Goal: Task Accomplishment & Management: Complete application form

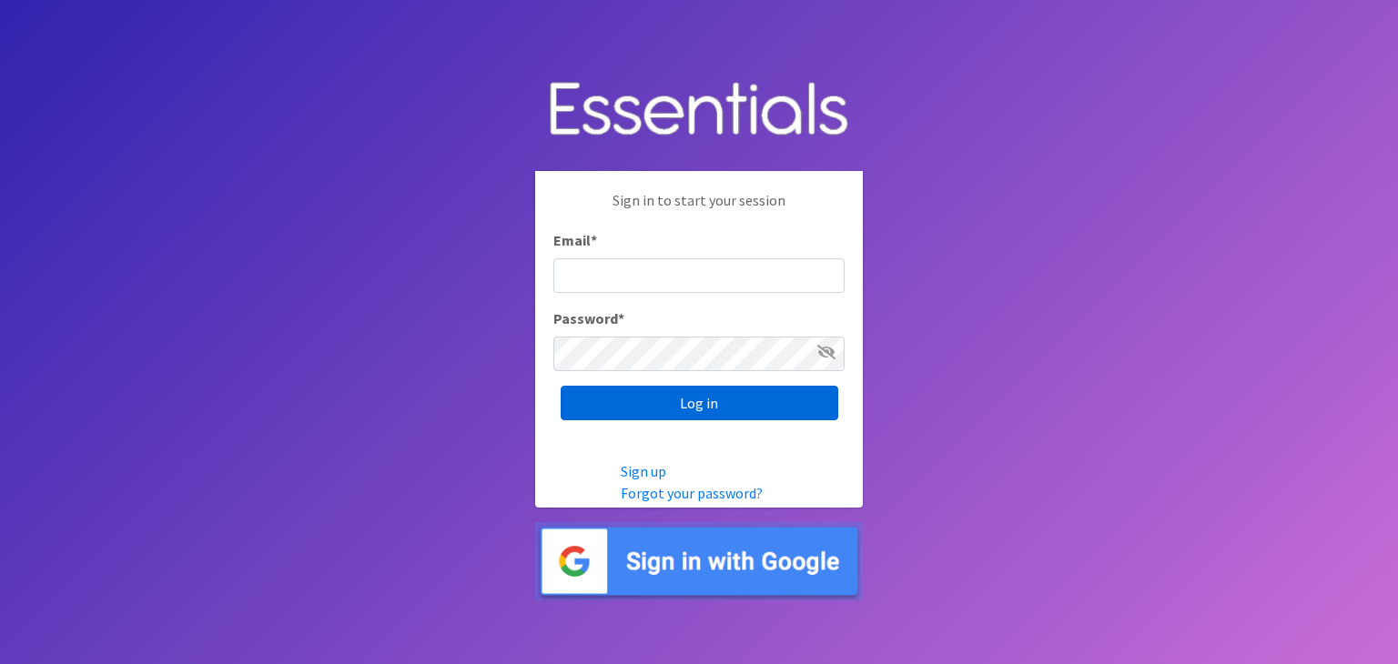
type input "[DOMAIN_NAME][EMAIL_ADDRESS][DOMAIN_NAME]"
click at [719, 407] on input "Log in" at bounding box center [700, 403] width 278 height 35
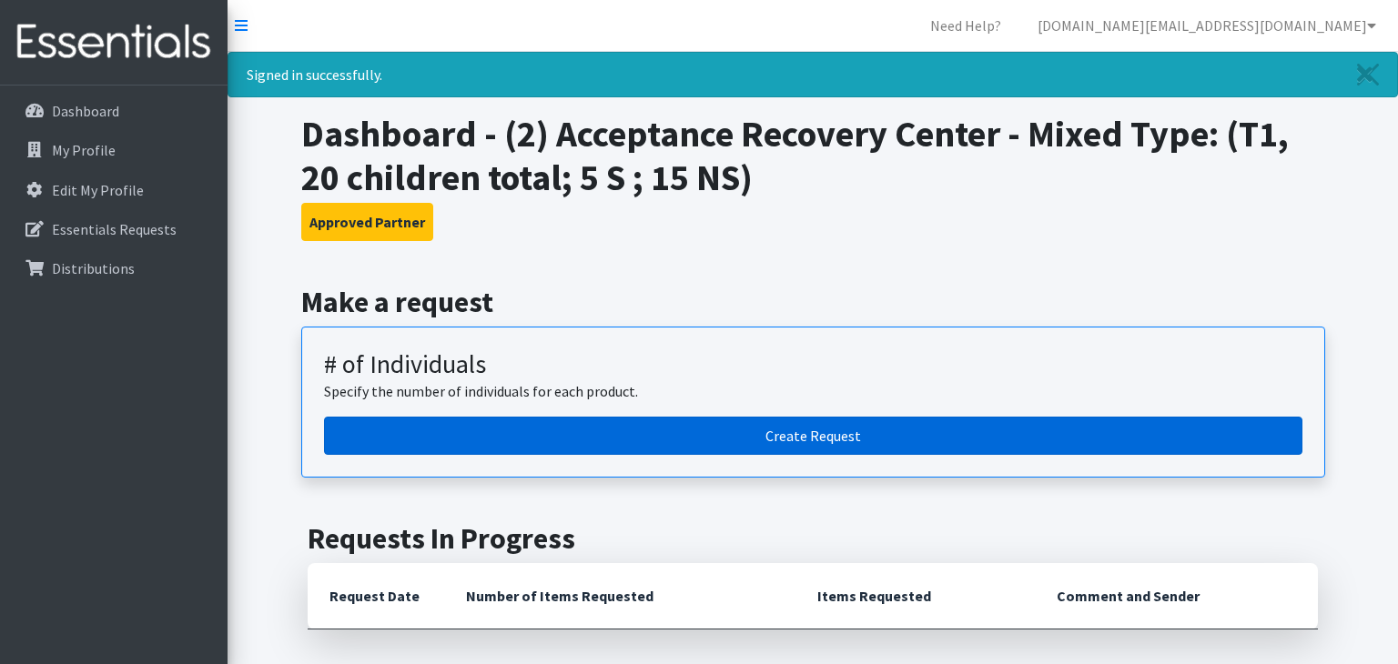
click at [725, 430] on link "Create Request" at bounding box center [813, 436] width 978 height 38
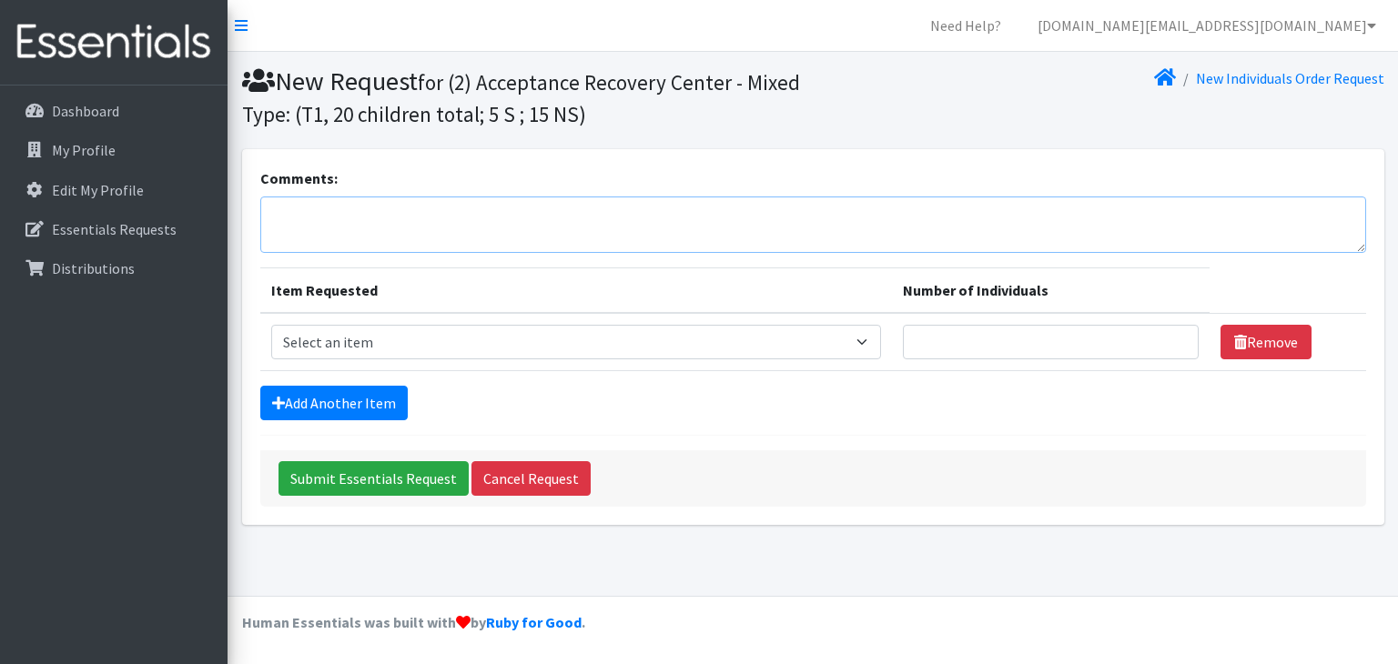
click at [599, 208] on textarea "Comments:" at bounding box center [813, 225] width 1106 height 56
type textarea "on property"
click at [390, 330] on select "Select an item A: Babies - Size 0 (Preemie) A: Babies - Size 01 (newborn) A: Ba…" at bounding box center [576, 342] width 611 height 35
select select "5610"
click at [271, 325] on select "Select an item A: Babies - Size 0 (Preemie) A: Babies - Size 01 (newborn) A: Ba…" at bounding box center [576, 342] width 611 height 35
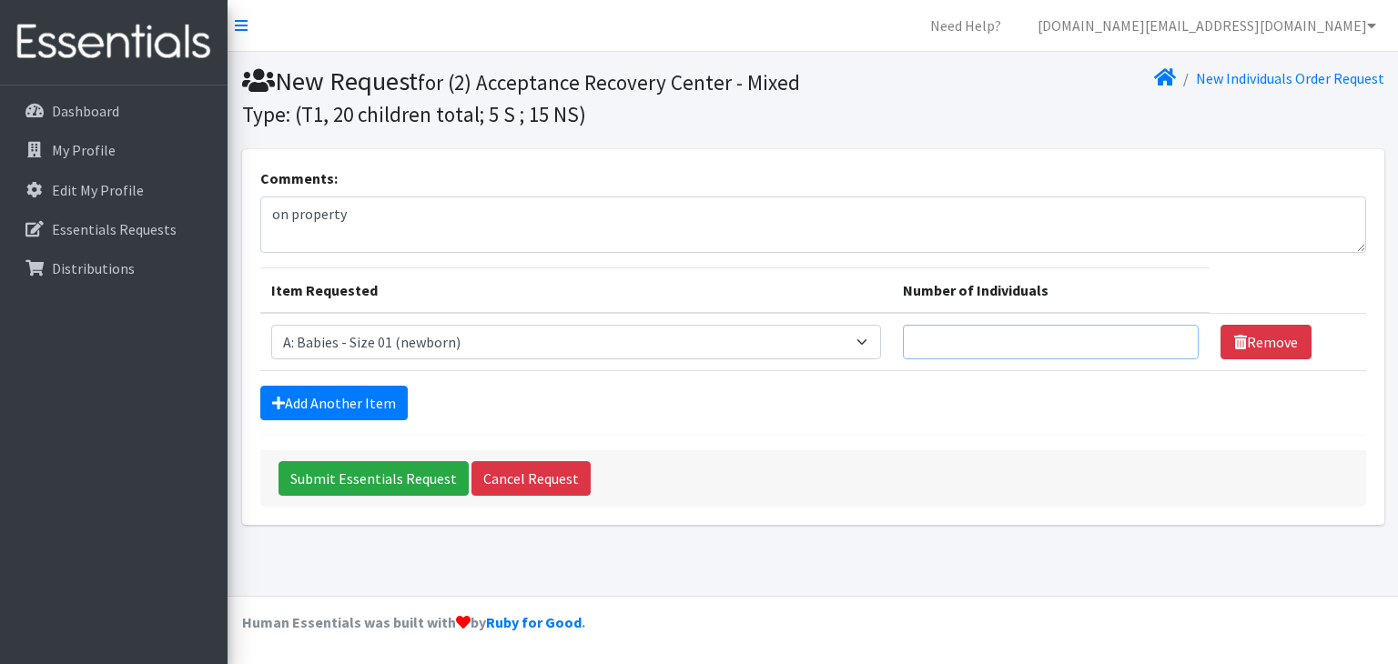
click at [903, 349] on input "Number of Individuals" at bounding box center [1050, 342] width 295 height 35
type input "3"
click at [291, 406] on link "Add Another Item" at bounding box center [333, 403] width 147 height 35
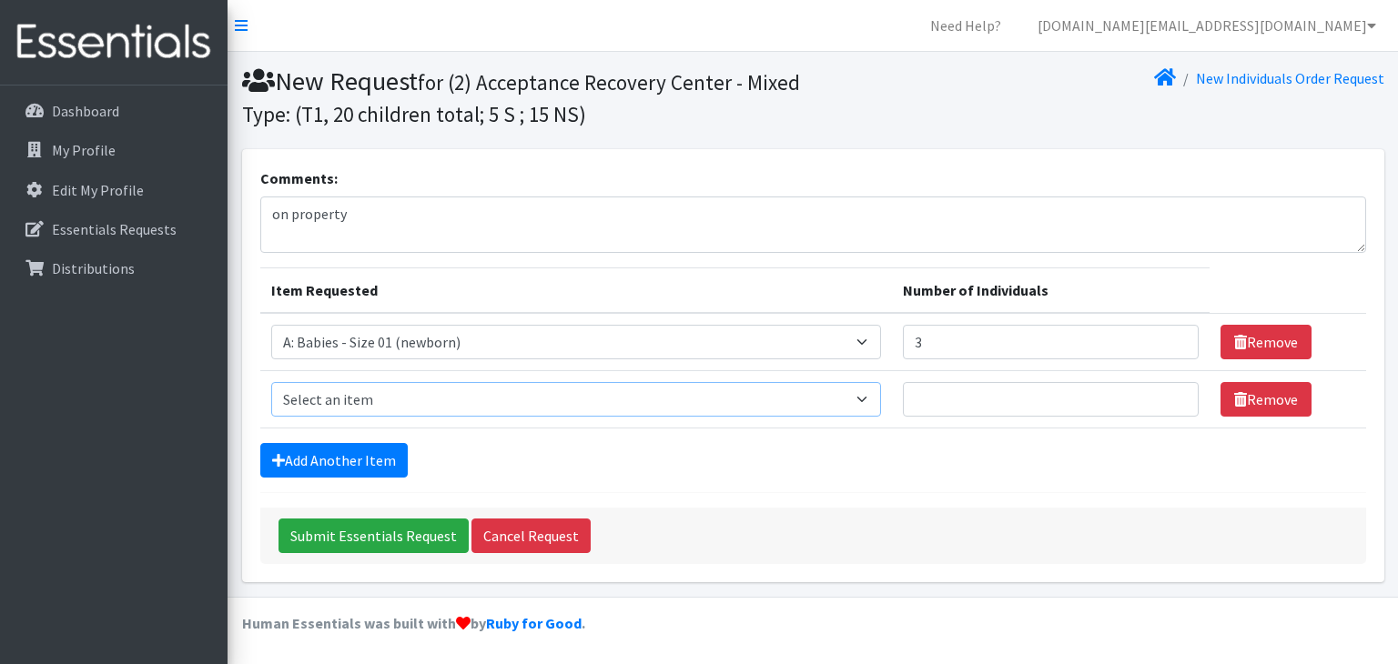
click at [634, 401] on select "Select an item A: Babies - Size 0 (Preemie) A: Babies - Size 01 (newborn) A: Ba…" at bounding box center [576, 399] width 611 height 35
select select "5616"
click at [271, 382] on select "Select an item A: Babies - Size 0 (Preemie) A: Babies - Size 01 (newborn) A: Ba…" at bounding box center [576, 399] width 611 height 35
click at [903, 390] on input "Number of Individuals" at bounding box center [1050, 399] width 295 height 35
type input "2"
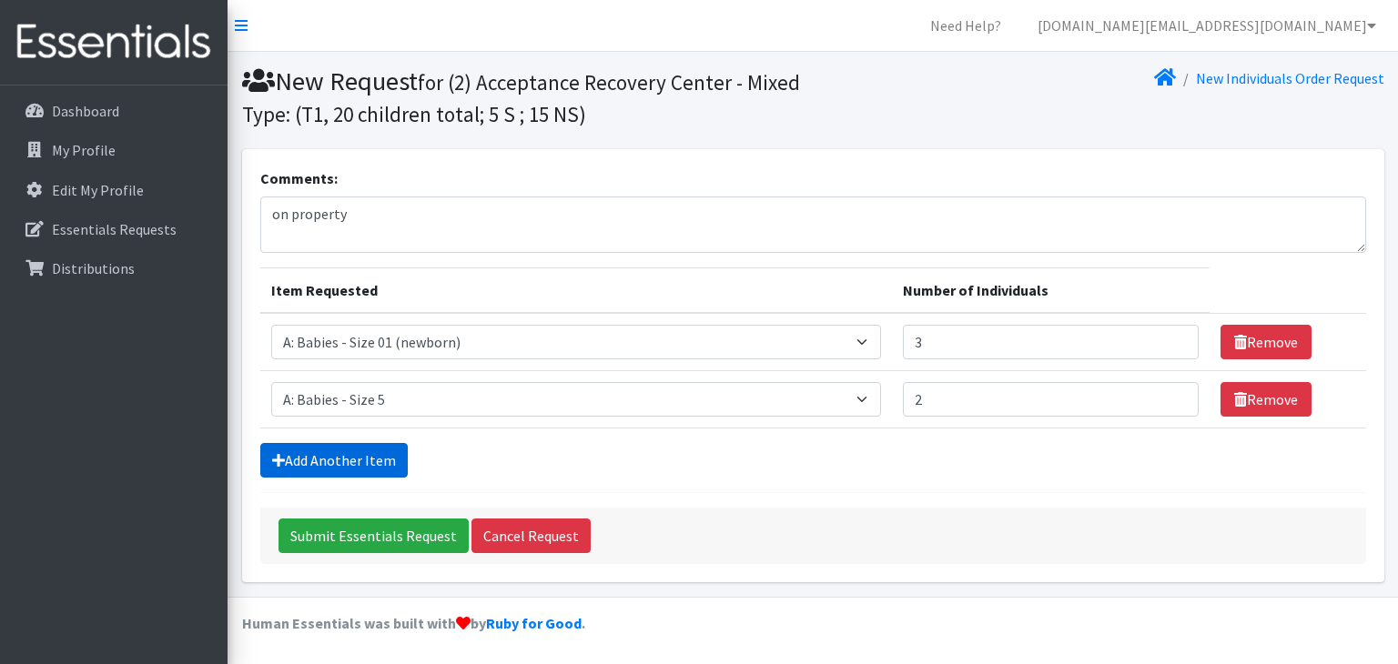
click at [371, 451] on link "Add Another Item" at bounding box center [333, 460] width 147 height 35
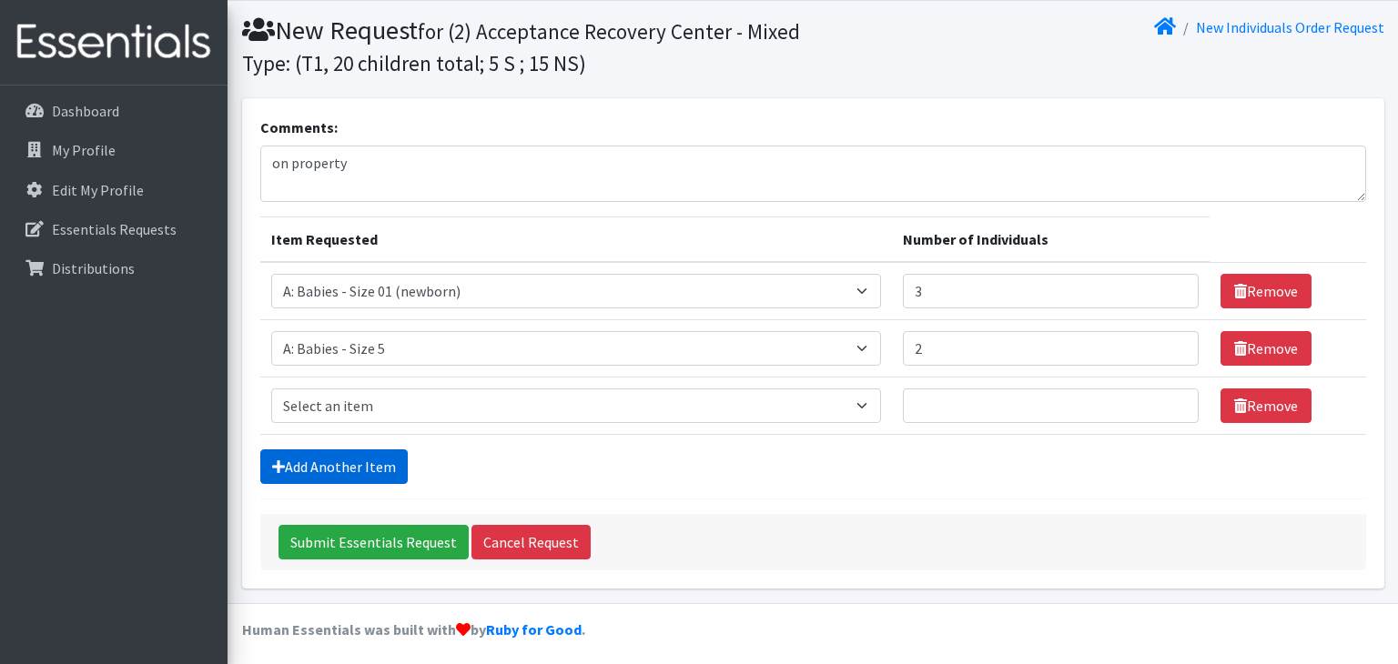
scroll to position [56, 0]
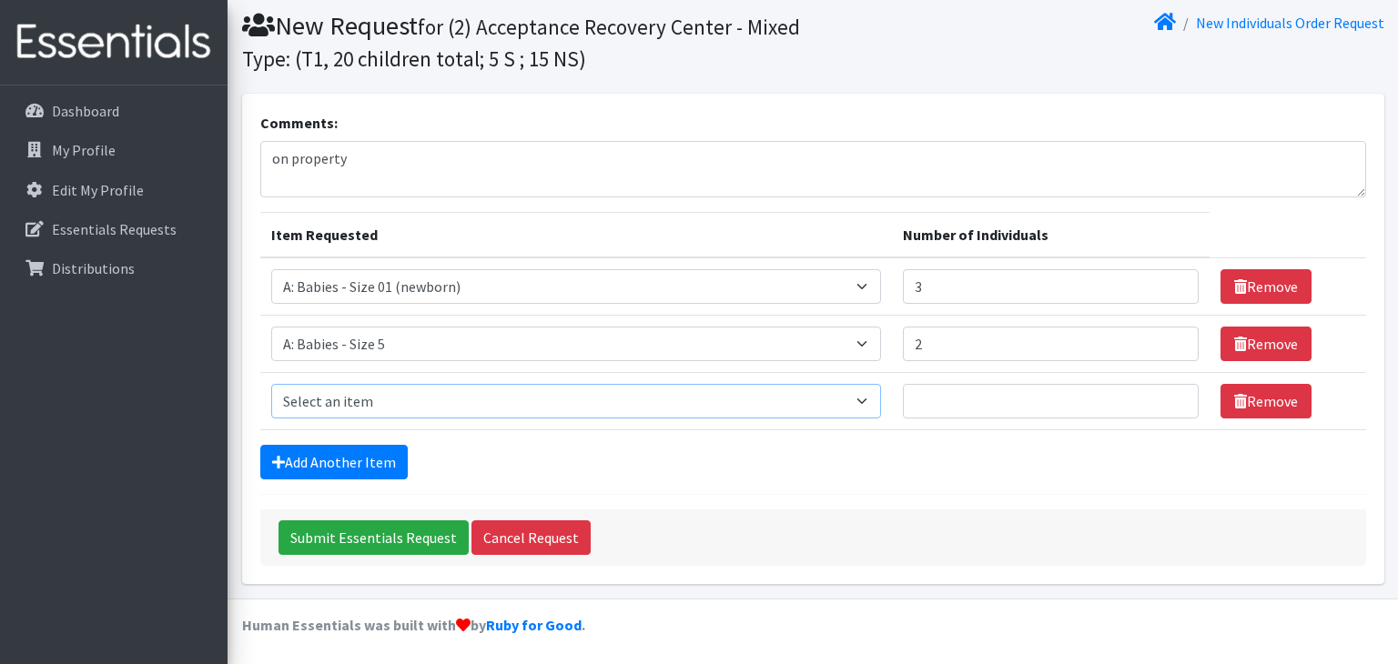
click at [374, 404] on select "Select an item A: Babies - Size 0 (Preemie) A: Babies - Size 01 (newborn) A: Ba…" at bounding box center [576, 401] width 611 height 35
select select "5617"
click at [271, 384] on select "Select an item A: Babies - Size 0 (Preemie) A: Babies - Size 01 (newborn) A: Ba…" at bounding box center [576, 401] width 611 height 35
click at [903, 397] on input "Number of Individuals" at bounding box center [1050, 401] width 295 height 35
type input "3"
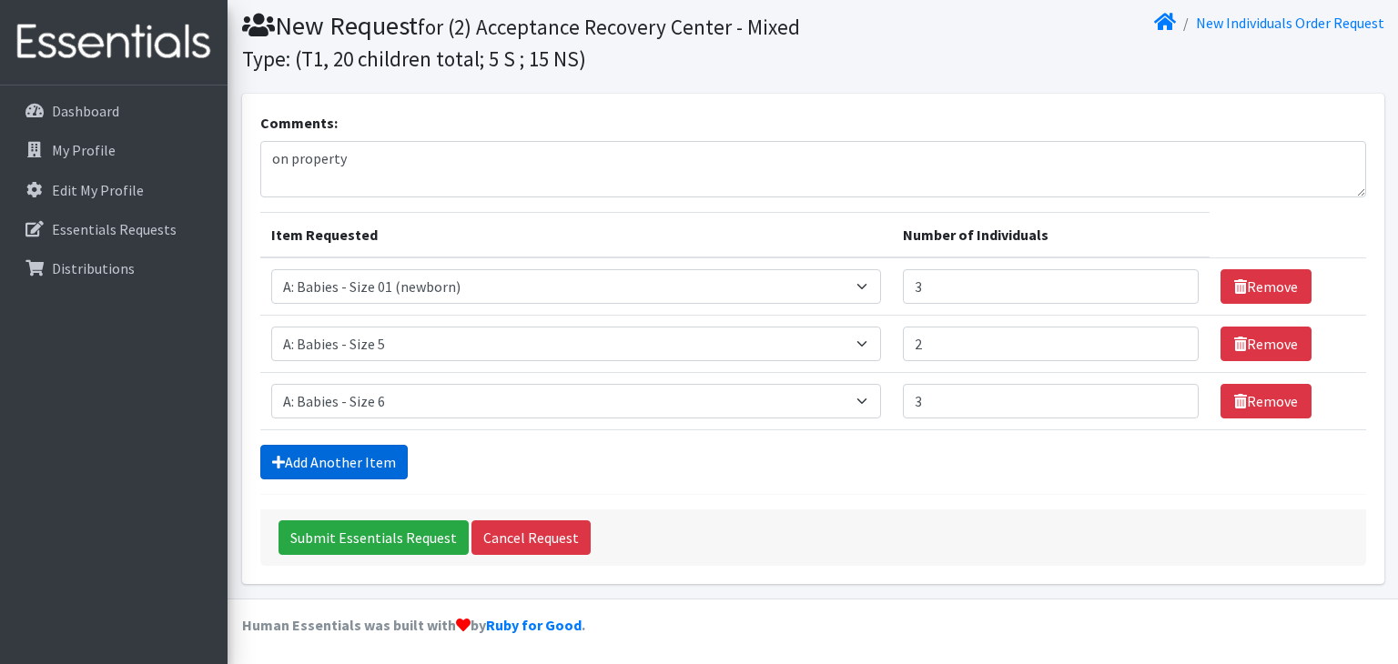
click at [285, 460] on link "Add Another Item" at bounding box center [333, 462] width 147 height 35
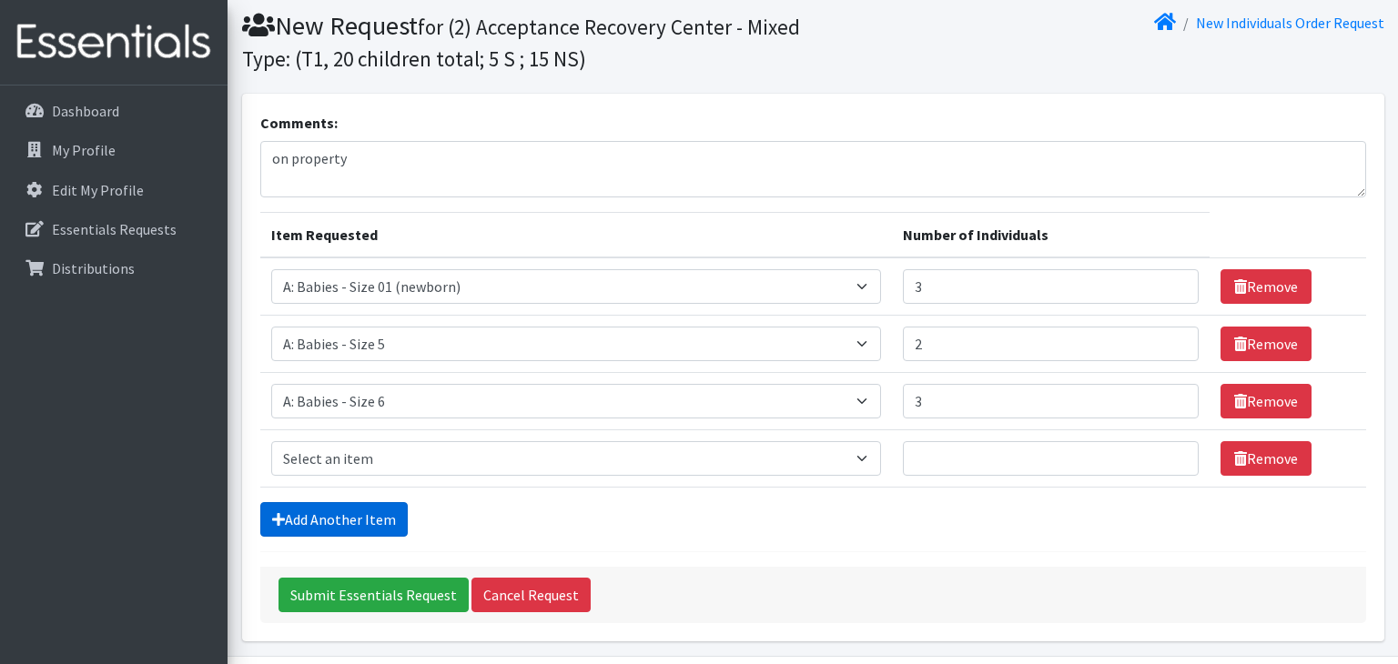
scroll to position [113, 0]
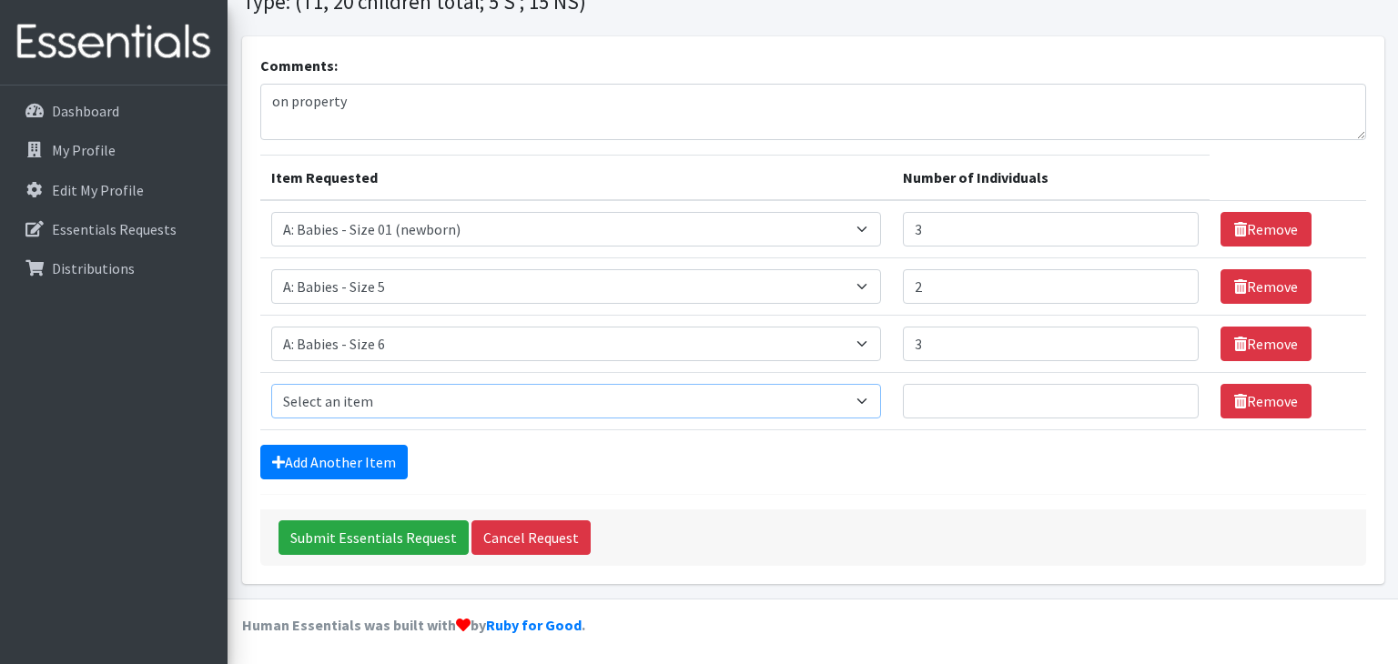
click at [380, 401] on select "Select an item A: Babies - Size 0 (Preemie) A: Babies - Size 01 (newborn) A: Ba…" at bounding box center [576, 401] width 611 height 35
click at [951, 58] on div "Comments: on property" at bounding box center [813, 98] width 1106 height 86
click at [414, 399] on select "Select an item A: Babies - Size 0 (Preemie) A: Babies - Size 01 (newborn) A: Ba…" at bounding box center [576, 401] width 611 height 35
select select "5604"
click at [271, 384] on select "Select an item A: Babies - Size 0 (Preemie) A: Babies - Size 01 (newborn) A: Ba…" at bounding box center [576, 401] width 611 height 35
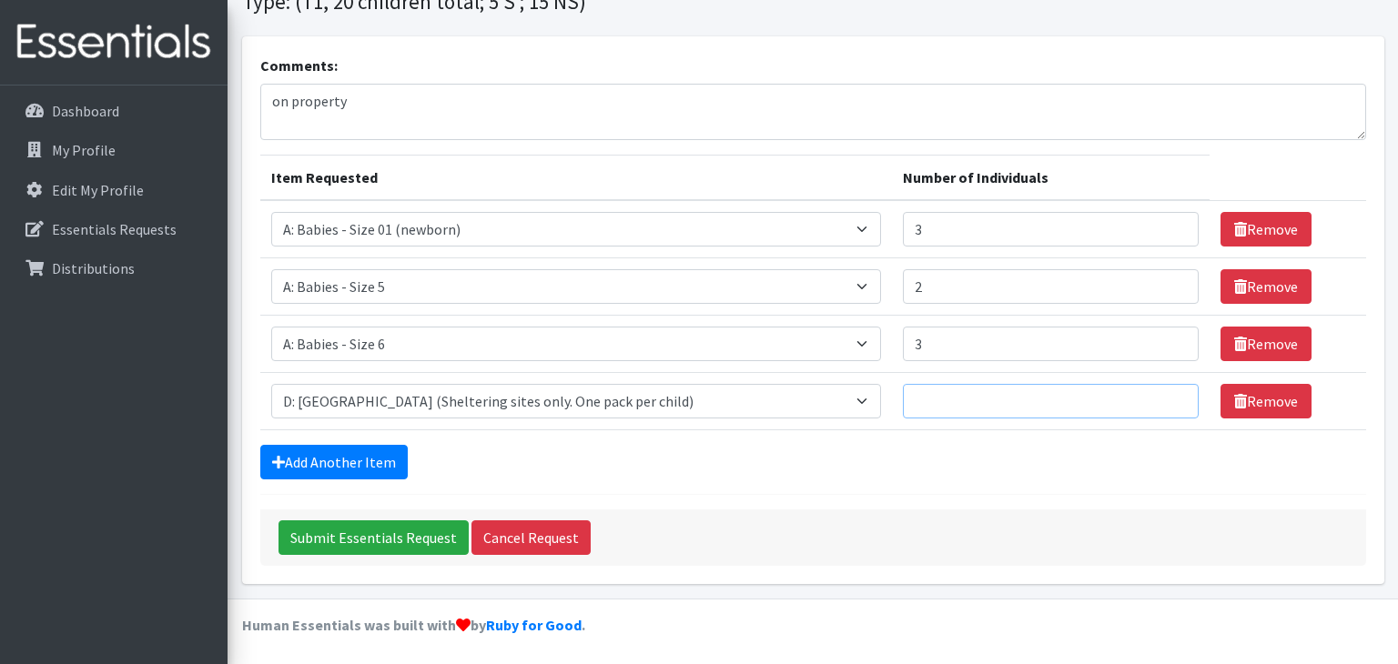
click at [903, 400] on input "Number of Individuals" at bounding box center [1050, 401] width 295 height 35
type input "5"
click at [903, 289] on input "2" at bounding box center [1050, 286] width 295 height 35
type input "3"
click at [360, 462] on link "Add Another Item" at bounding box center [333, 462] width 147 height 35
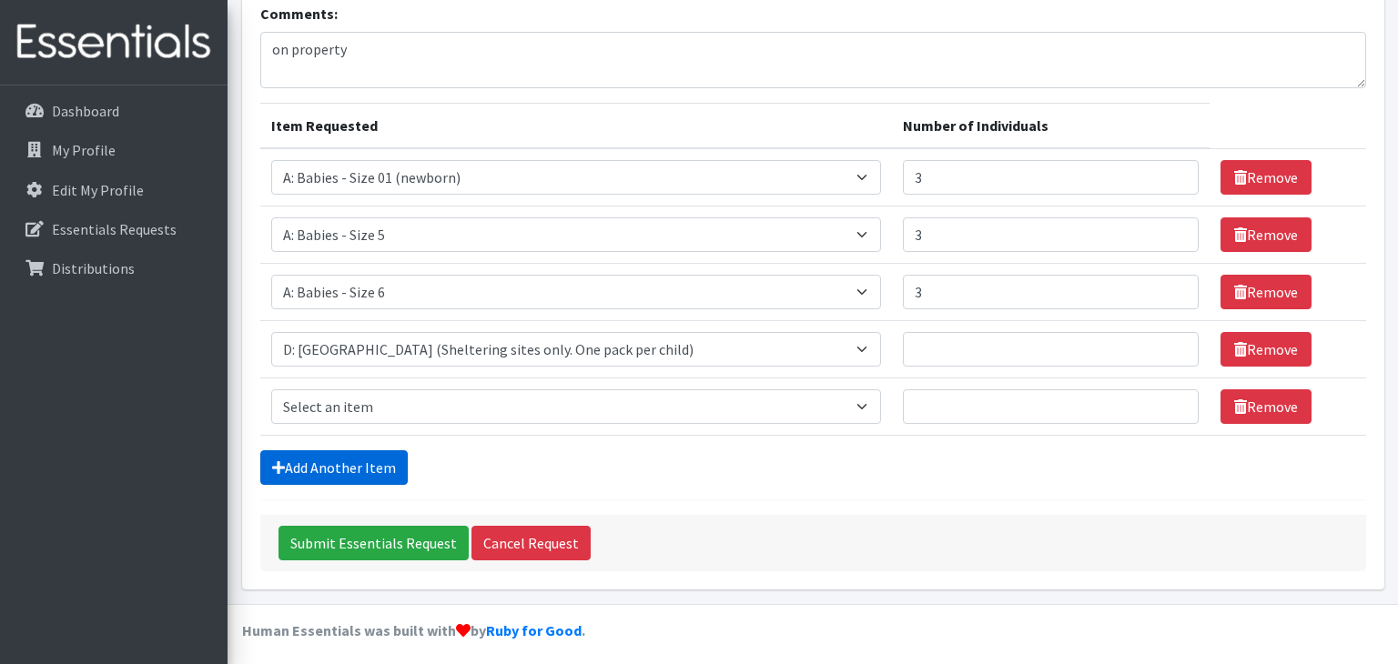
scroll to position [170, 0]
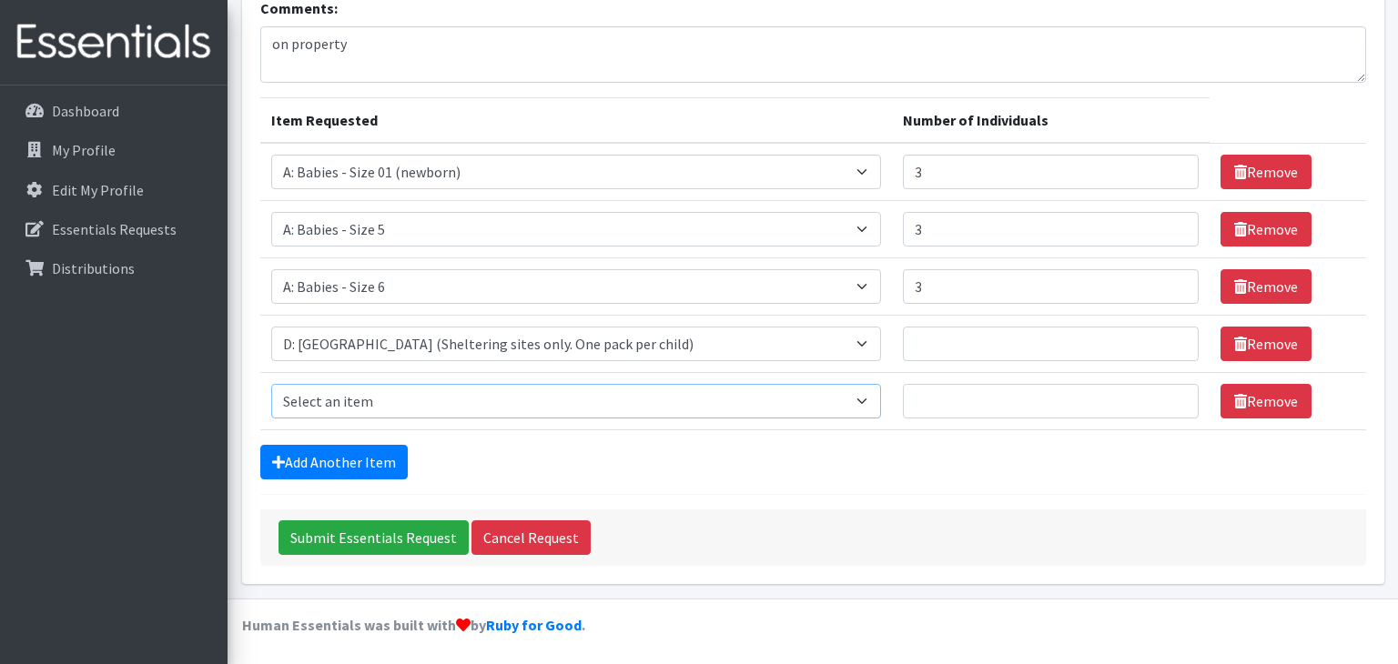
click at [371, 405] on select "Select an item A: Babies - Size 0 (Preemie) A: Babies - Size 01 (newborn) A: Ba…" at bounding box center [576, 401] width 611 height 35
click at [971, 39] on textarea "on property" at bounding box center [813, 54] width 1106 height 56
click at [903, 166] on input "3" at bounding box center [1050, 172] width 295 height 35
type input "4"
click at [395, 534] on input "Submit Essentials Request" at bounding box center [374, 538] width 190 height 35
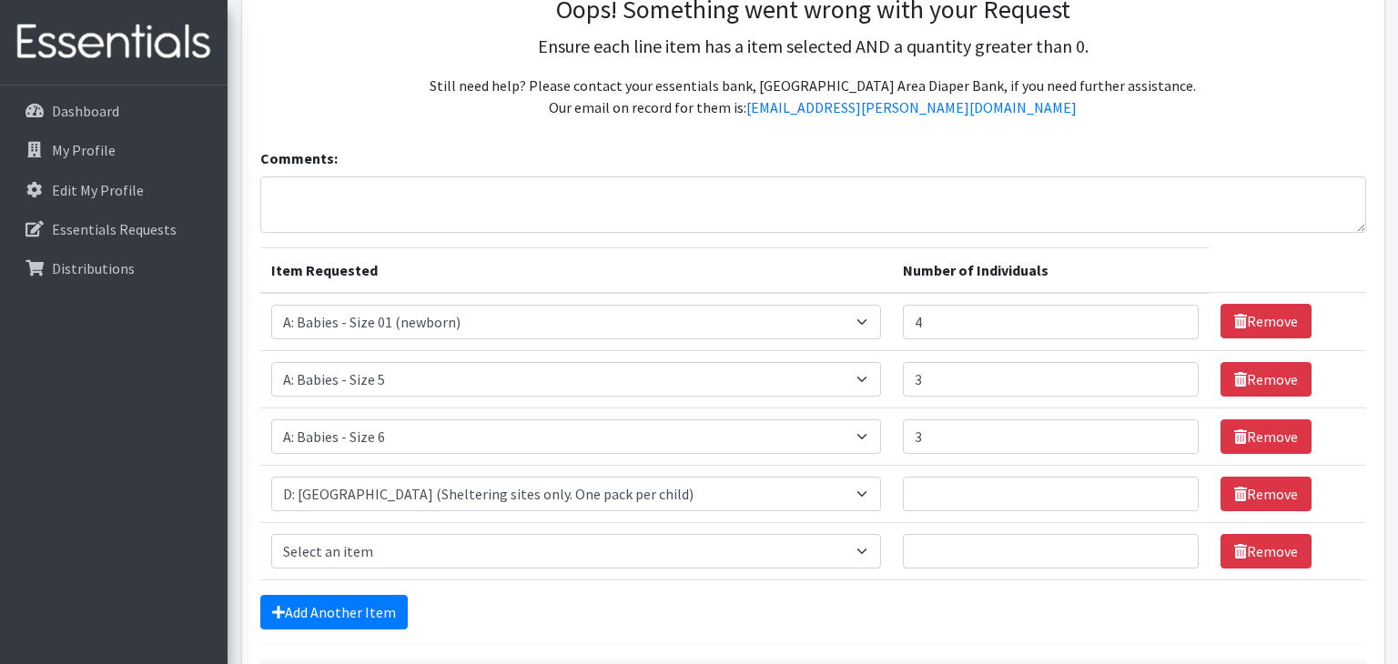
scroll to position [381, 0]
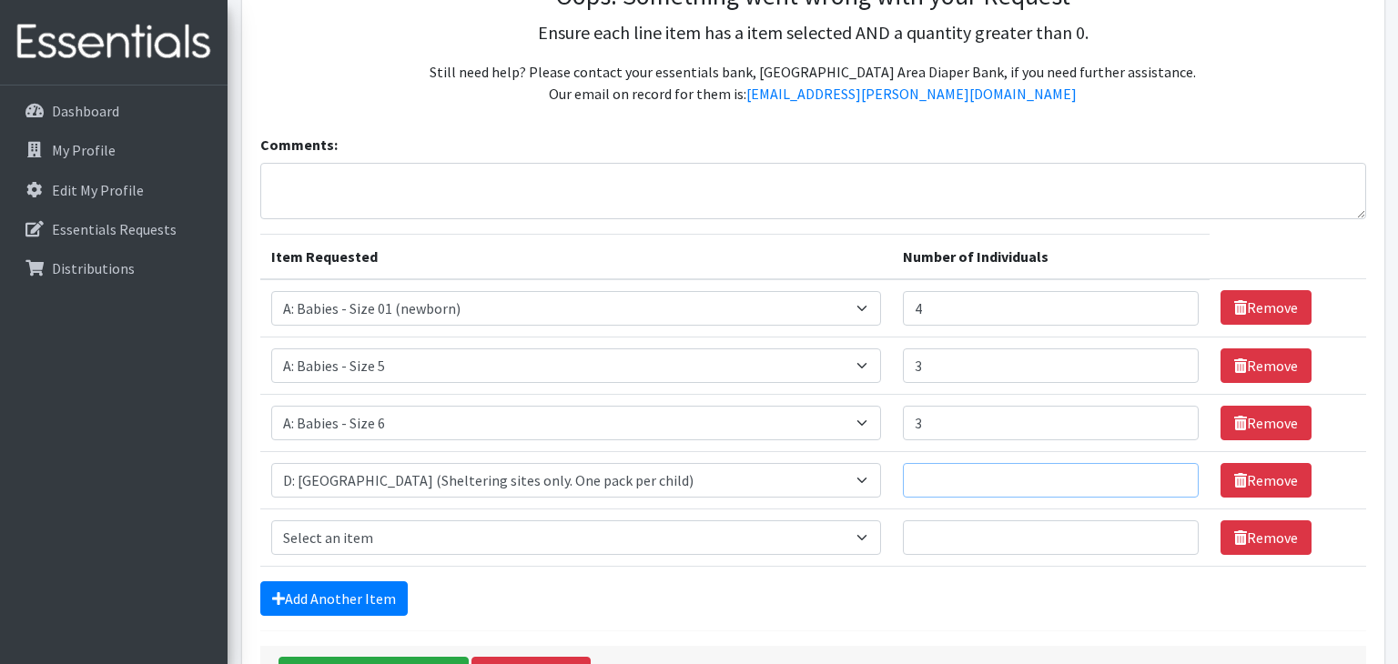
click at [903, 479] on input "Number of Individuals" at bounding box center [1050, 480] width 295 height 35
type input "5"
click at [1226, 543] on link "Remove" at bounding box center [1266, 538] width 91 height 35
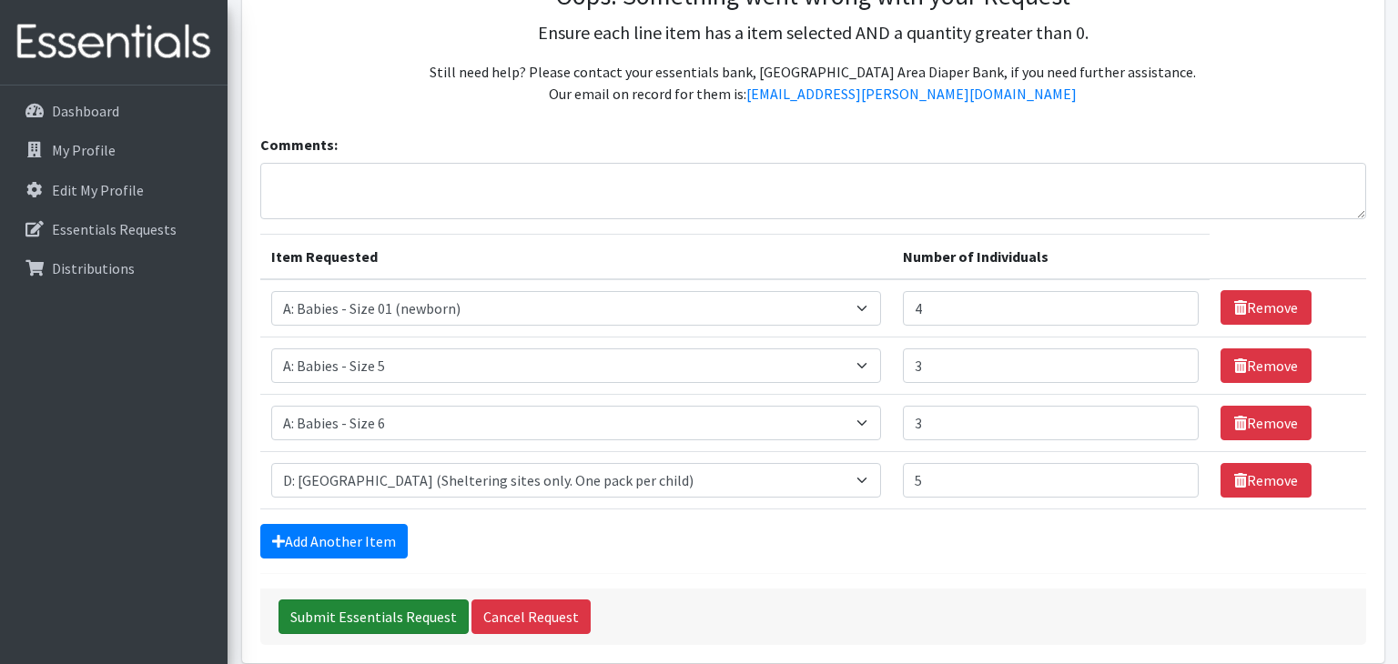
click at [363, 621] on input "Submit Essentials Request" at bounding box center [374, 617] width 190 height 35
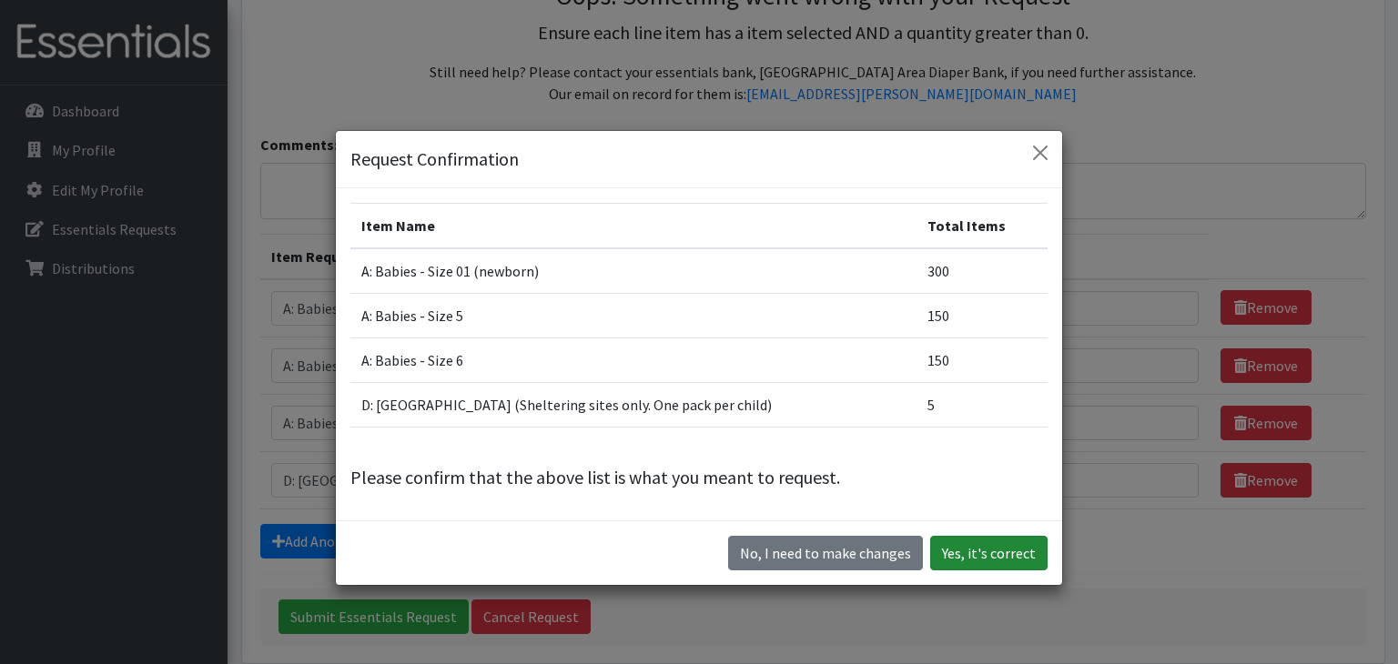
click at [980, 555] on button "Yes, it's correct" at bounding box center [988, 553] width 117 height 35
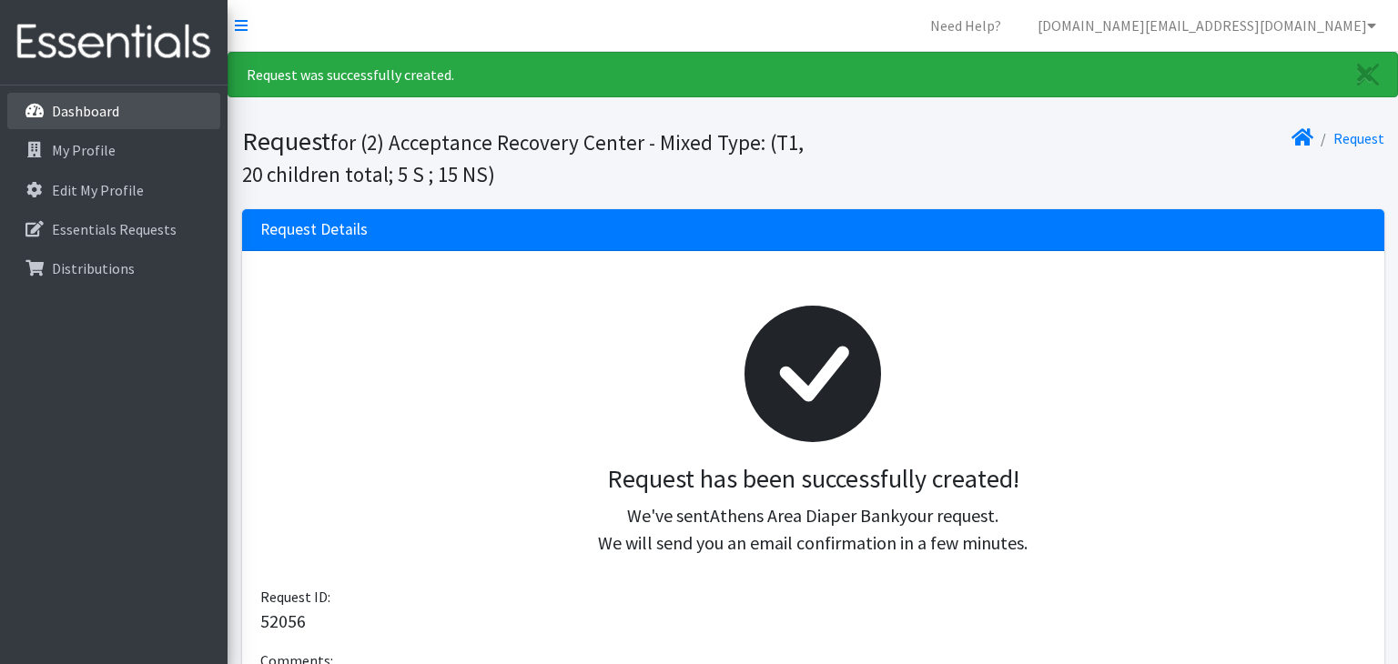
click at [109, 112] on p "Dashboard" at bounding box center [85, 111] width 67 height 18
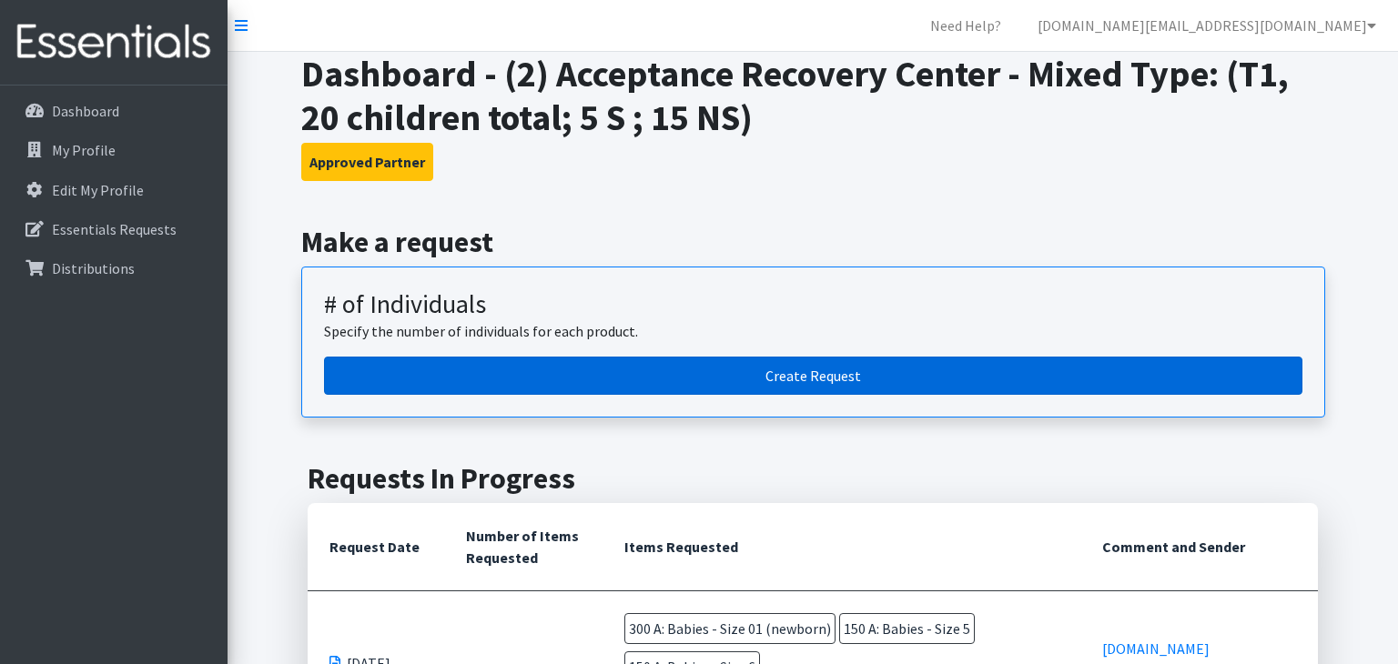
click at [392, 378] on link "Create Request" at bounding box center [813, 376] width 978 height 38
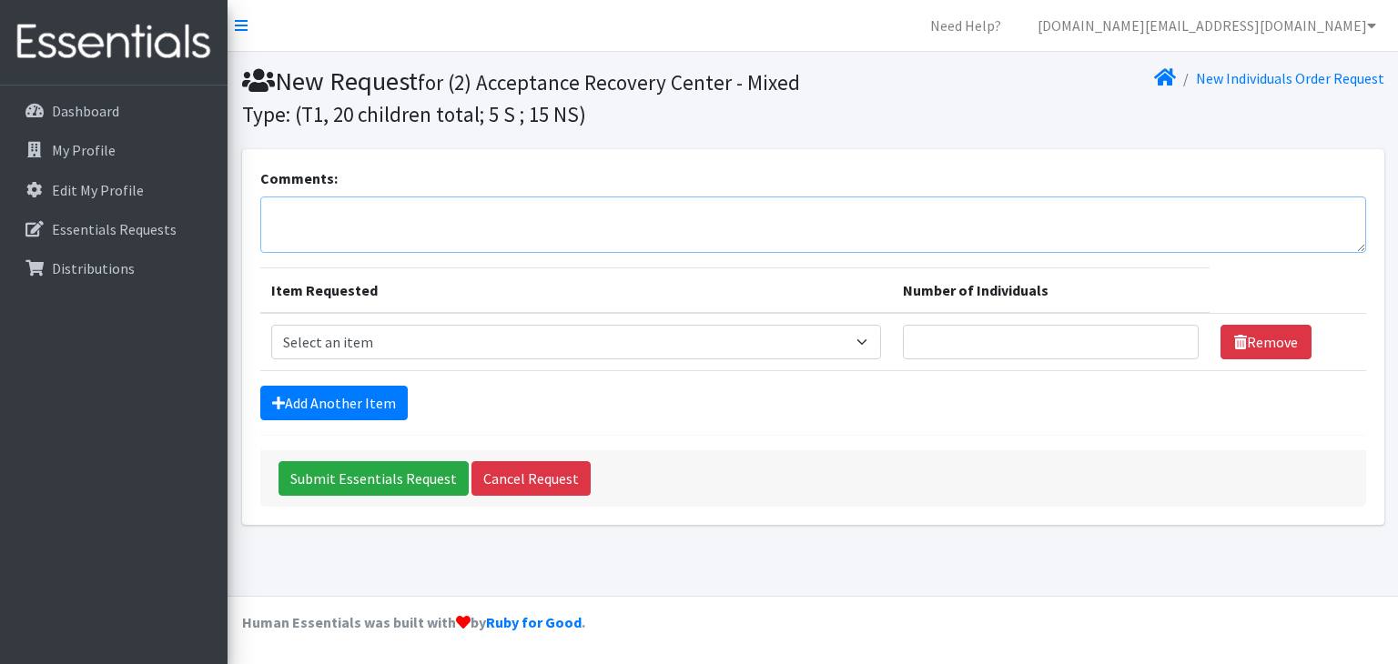
click at [375, 228] on textarea "Comments:" at bounding box center [813, 225] width 1106 height 56
type textarea "off property"
click at [395, 348] on select "Select an item A: Babies - Size 0 (Preemie) A: Babies - Size 01 (newborn) A: Ba…" at bounding box center [576, 342] width 611 height 35
select select "5617"
click at [271, 325] on select "Select an item A: Babies - Size 0 (Preemie) A: Babies - Size 01 (newborn) A: Ba…" at bounding box center [576, 342] width 611 height 35
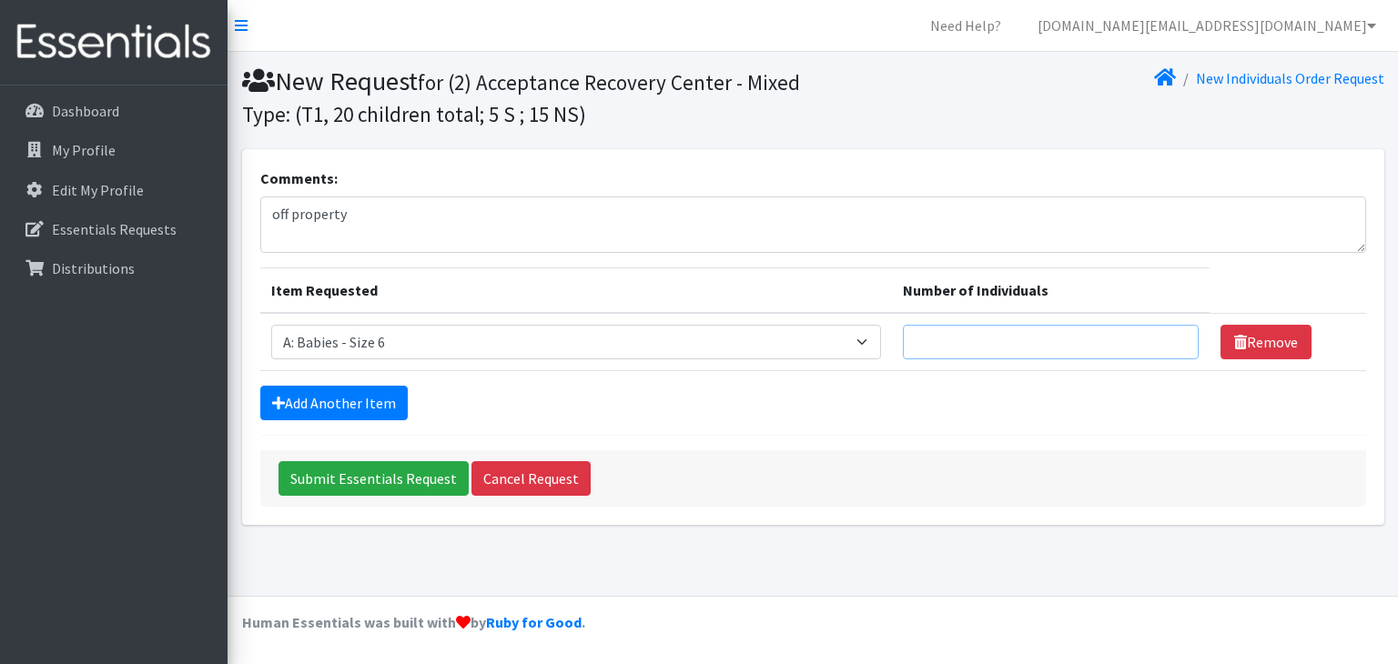
click at [903, 344] on input "Number of Individuals" at bounding box center [1050, 342] width 295 height 35
type input "3"
click at [353, 399] on link "Add Another Item" at bounding box center [333, 403] width 147 height 35
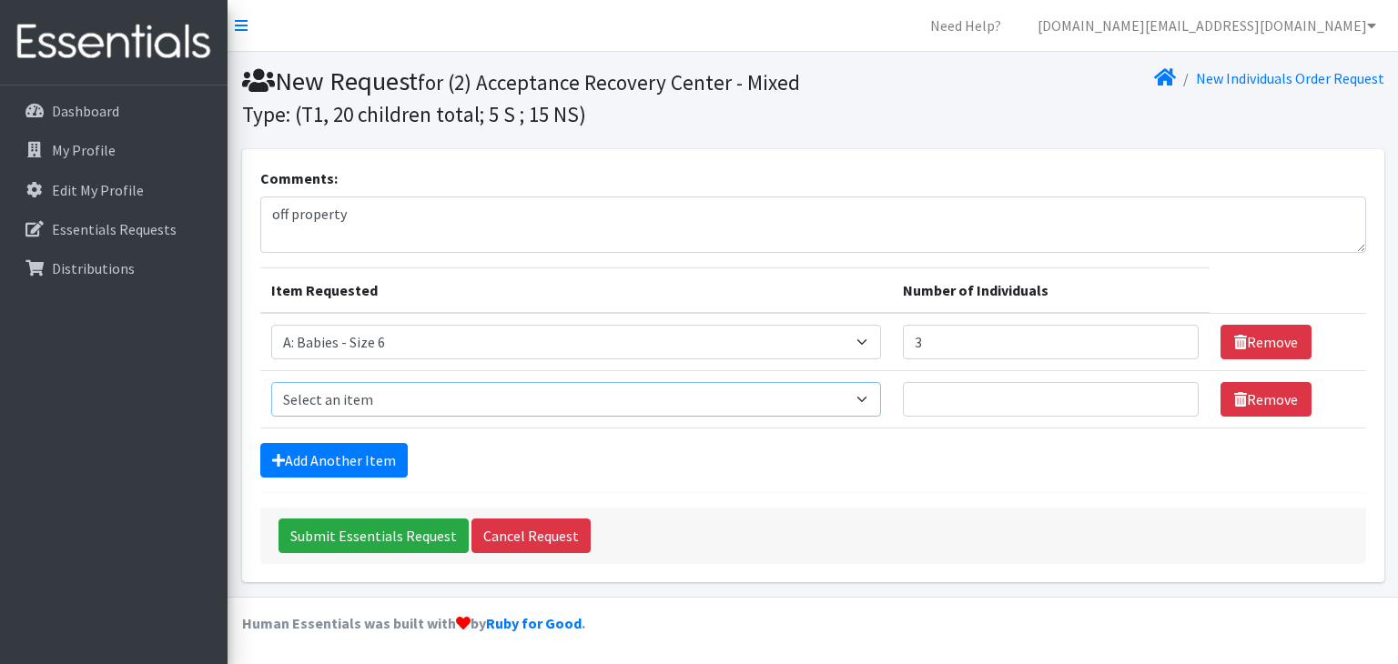
click at [737, 395] on select "Select an item A: Babies - Size 0 (Preemie) A: Babies - Size 01 (newborn) A: Ba…" at bounding box center [576, 399] width 611 height 35
select select "5616"
click at [271, 382] on select "Select an item A: Babies - Size 0 (Preemie) A: Babies - Size 01 (newborn) A: Ba…" at bounding box center [576, 399] width 611 height 35
click at [903, 407] on input "Number of Individuals" at bounding box center [1050, 399] width 295 height 35
type input "3"
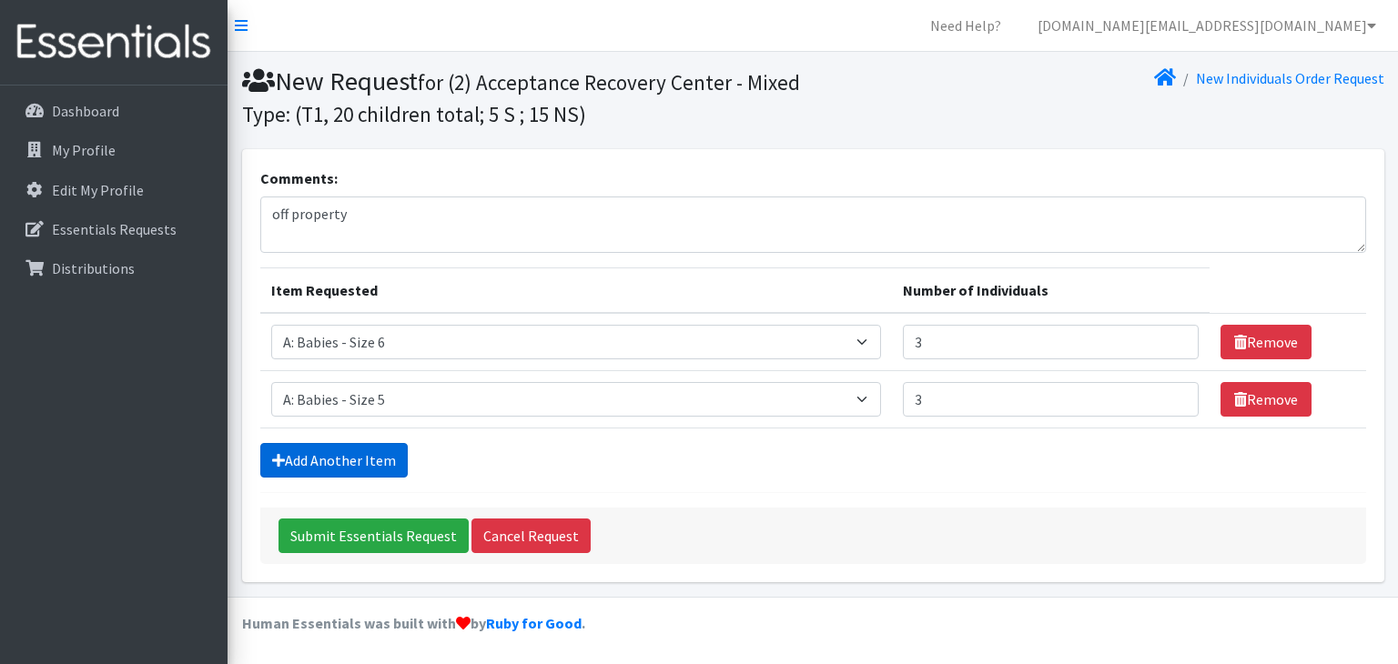
click at [340, 459] on link "Add Another Item" at bounding box center [333, 460] width 147 height 35
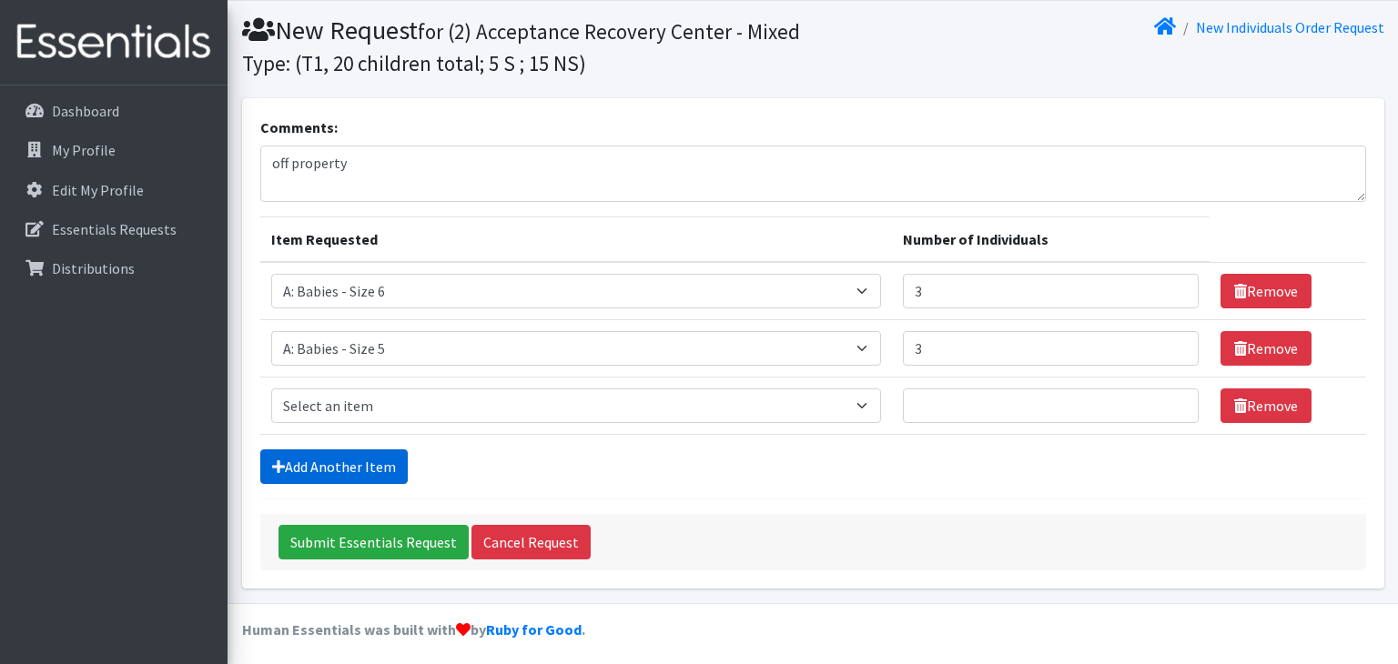
scroll to position [56, 0]
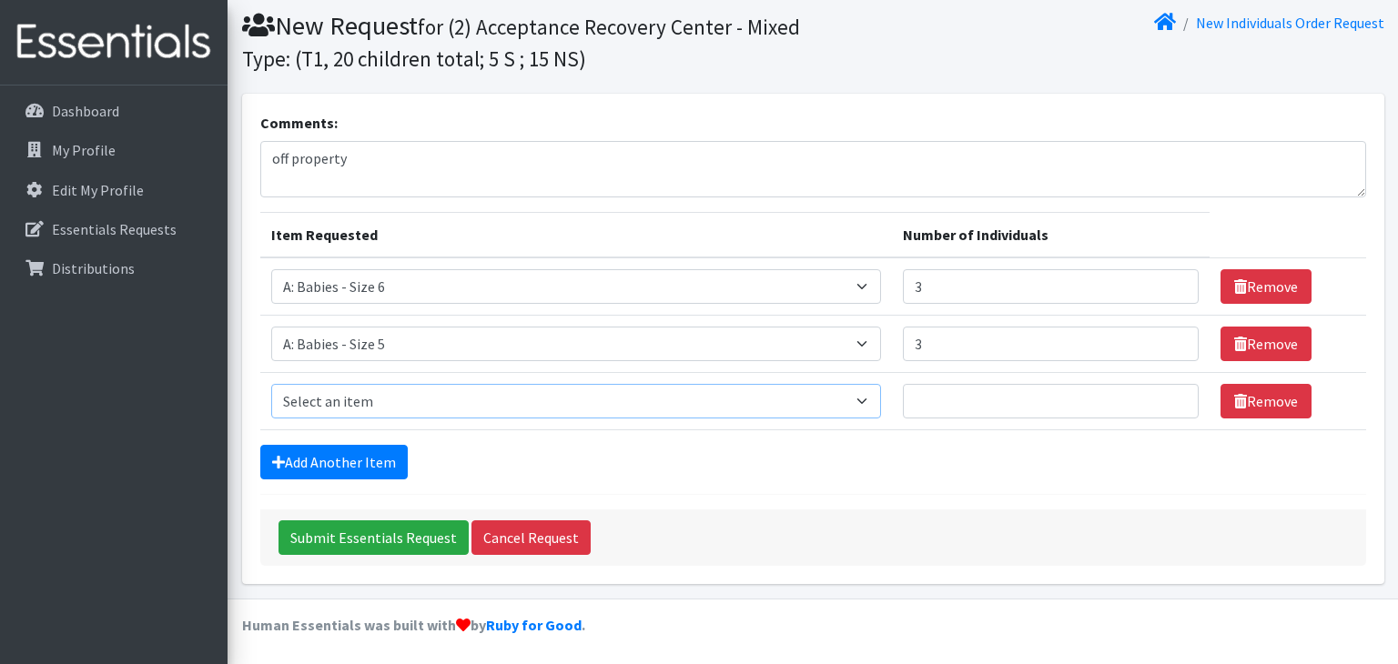
click at [396, 395] on select "Select an item A: Babies - Size 0 (Preemie) A: Babies - Size 01 (newborn) A: Ba…" at bounding box center [576, 401] width 611 height 35
select select "5614"
click at [271, 384] on select "Select an item A: Babies - Size 0 (Preemie) A: Babies - Size 01 (newborn) A: Ba…" at bounding box center [576, 401] width 611 height 35
click at [903, 406] on input "Number of Individuals" at bounding box center [1050, 401] width 295 height 35
type input "1"
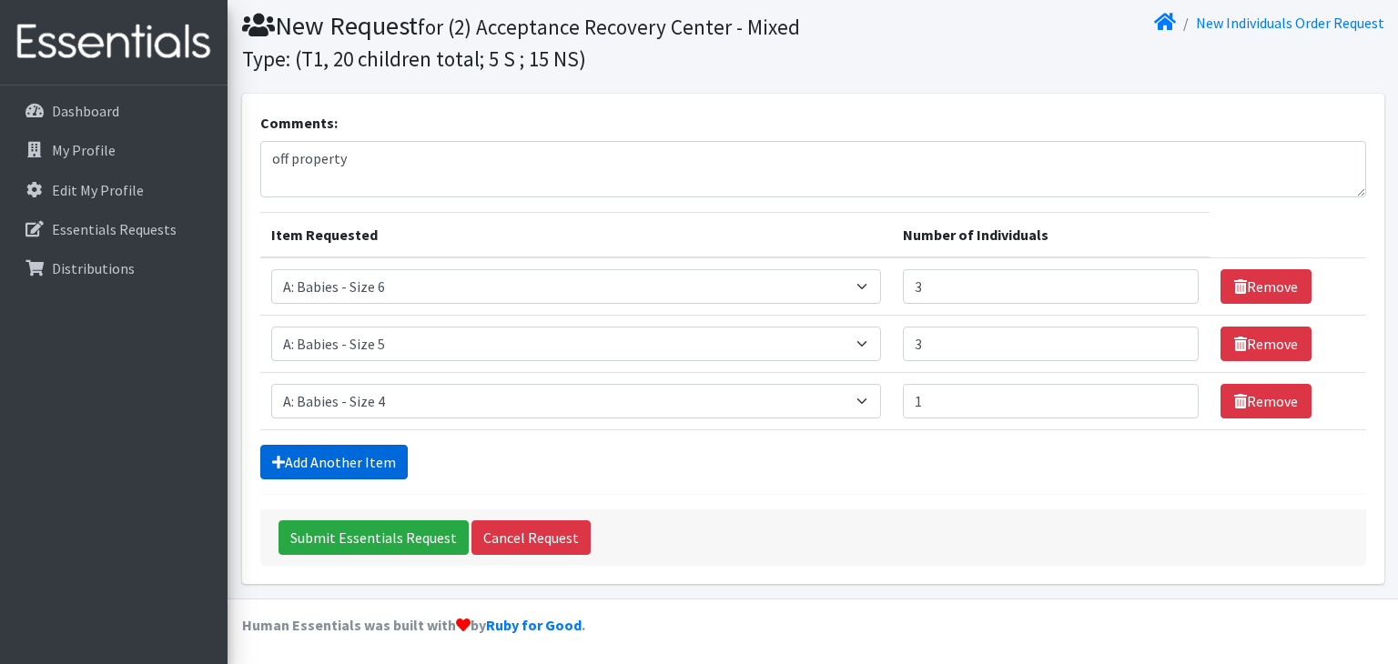
click at [299, 462] on link "Add Another Item" at bounding box center [333, 462] width 147 height 35
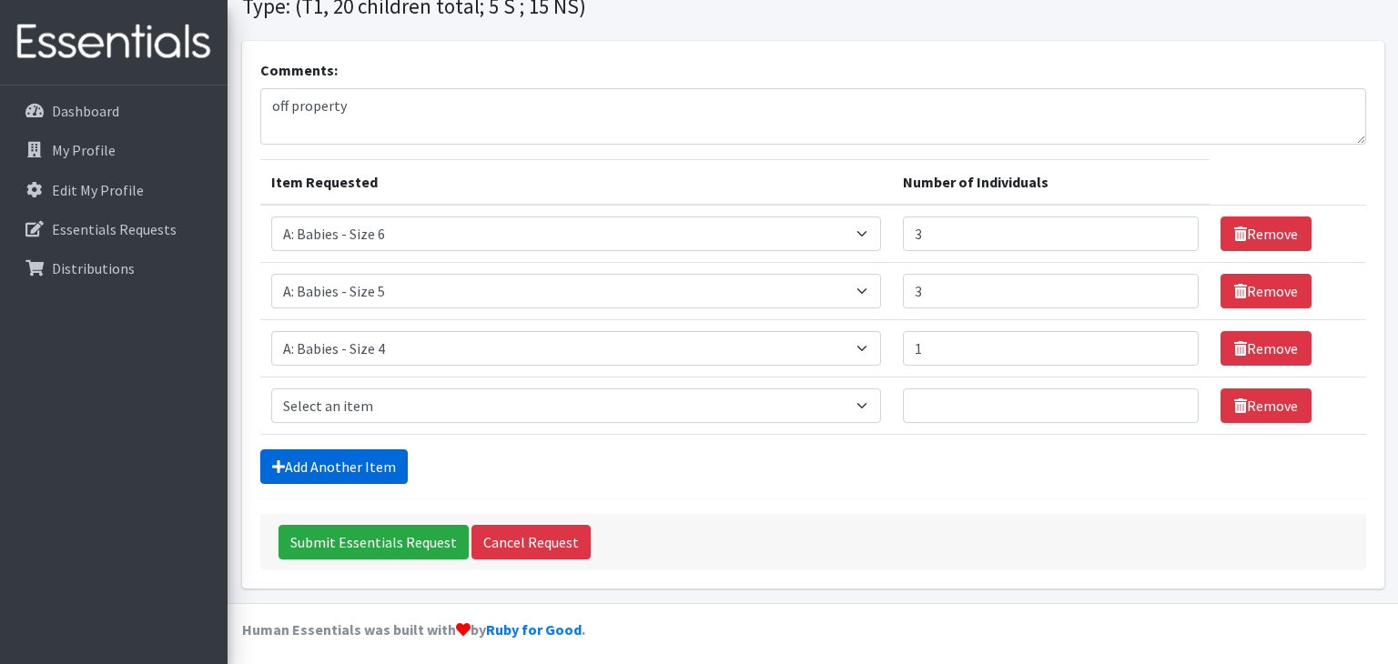
scroll to position [113, 0]
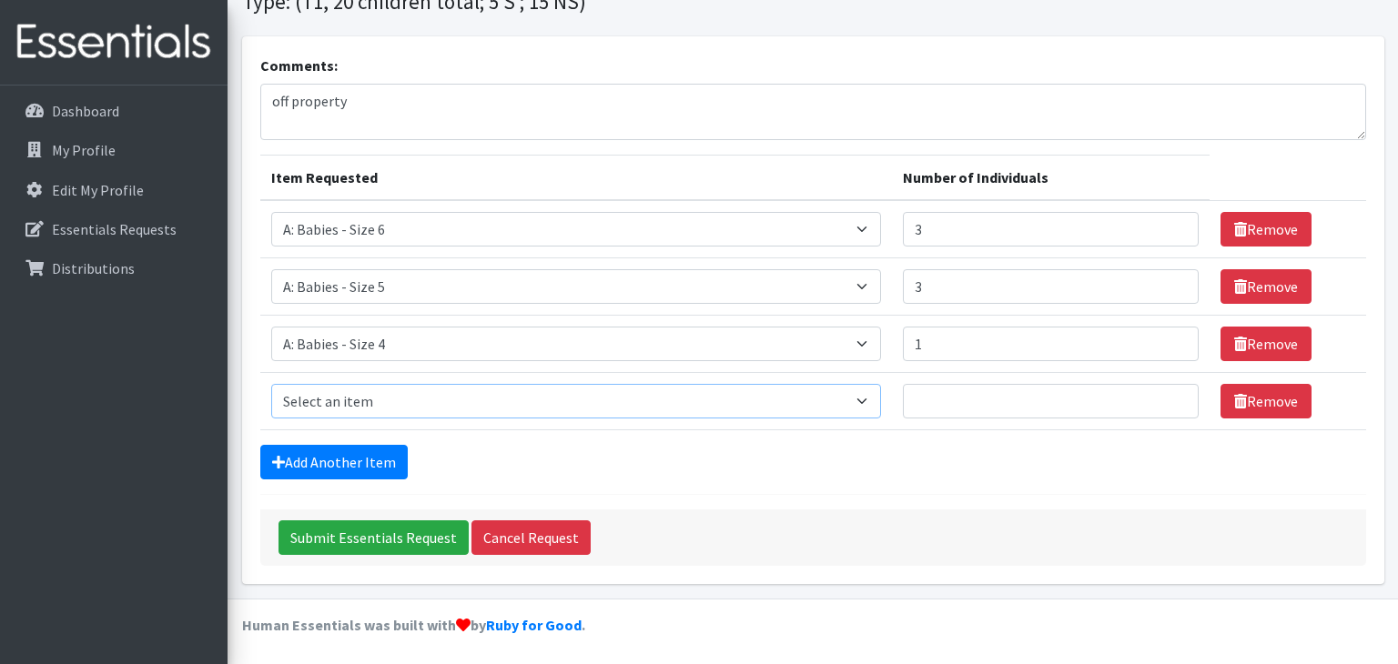
click at [387, 408] on select "Select an item A: Babies - Size 0 (Preemie) A: Babies - Size 01 (newborn) A: Ba…" at bounding box center [576, 401] width 611 height 35
select select "5597"
click at [271, 384] on select "Select an item A: Babies - Size 0 (Preemie) A: Babies - Size 01 (newborn) A: Ba…" at bounding box center [576, 401] width 611 height 35
click at [903, 390] on input "Number of Individuals" at bounding box center [1050, 401] width 295 height 35
type input "2"
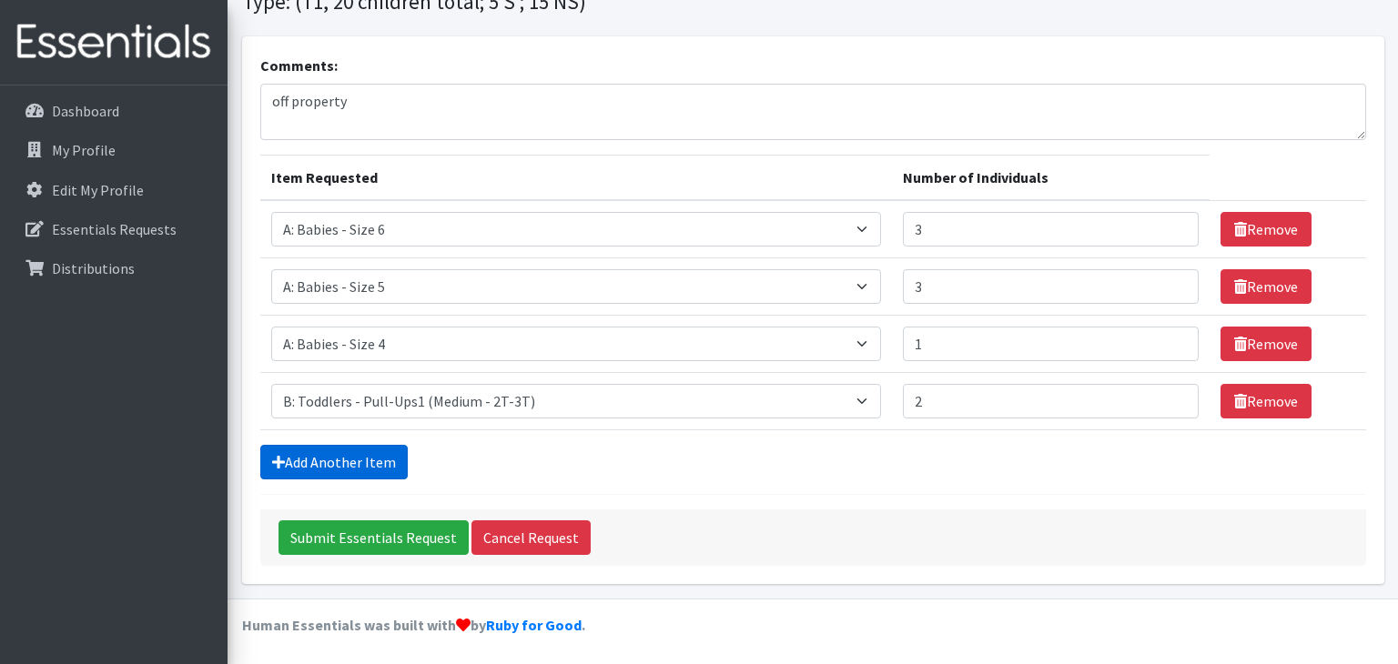
click at [301, 458] on link "Add Another Item" at bounding box center [333, 462] width 147 height 35
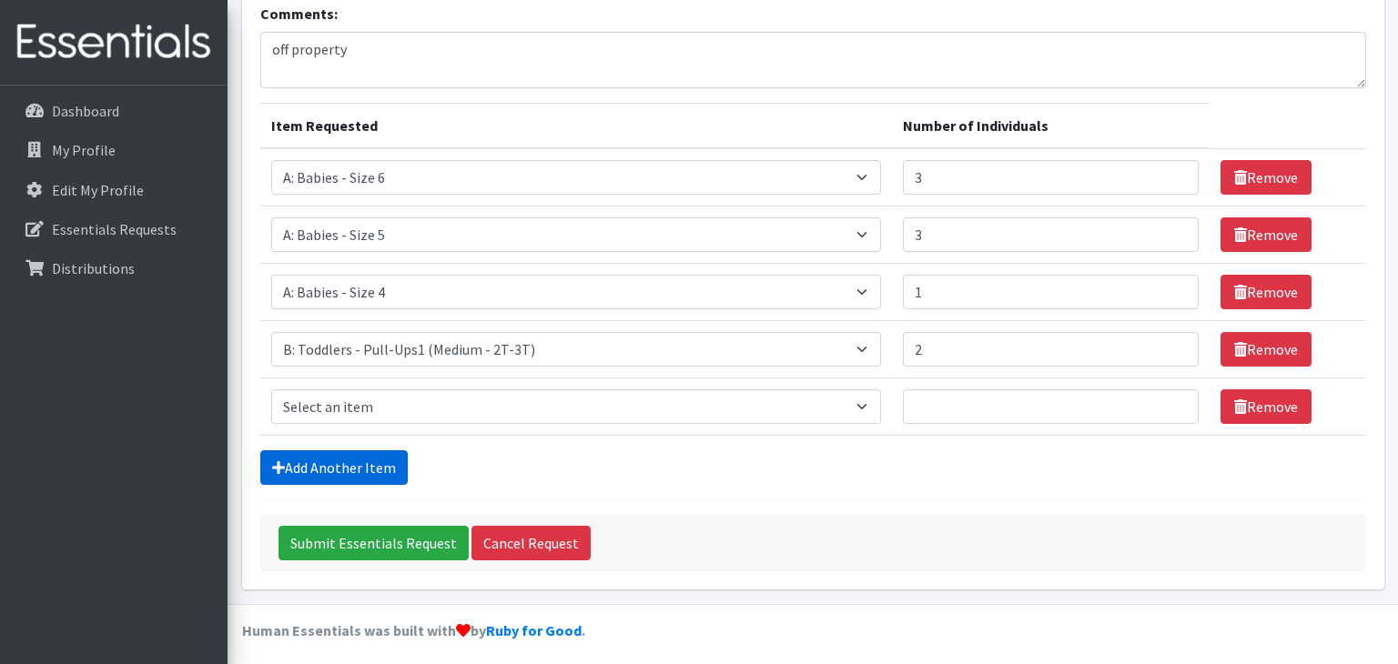
scroll to position [170, 0]
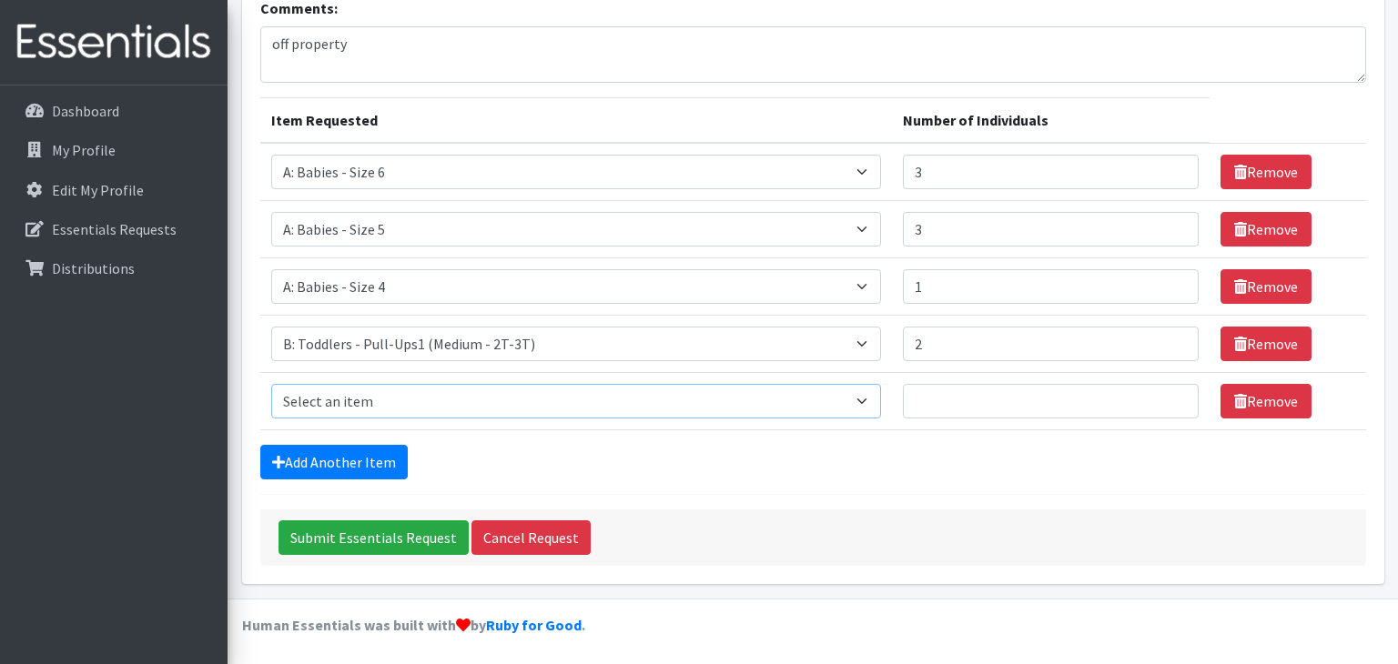
click at [390, 405] on select "Select an item A: Babies - Size 0 (Preemie) A: Babies - Size 01 (newborn) A: Ba…" at bounding box center [576, 401] width 611 height 35
select select "5613"
click at [271, 384] on select "Select an item A: Babies - Size 0 (Preemie) A: Babies - Size 01 (newborn) A: Ba…" at bounding box center [576, 401] width 611 height 35
click at [903, 406] on input "Number of Individuals" at bounding box center [1050, 401] width 295 height 35
type input "1"
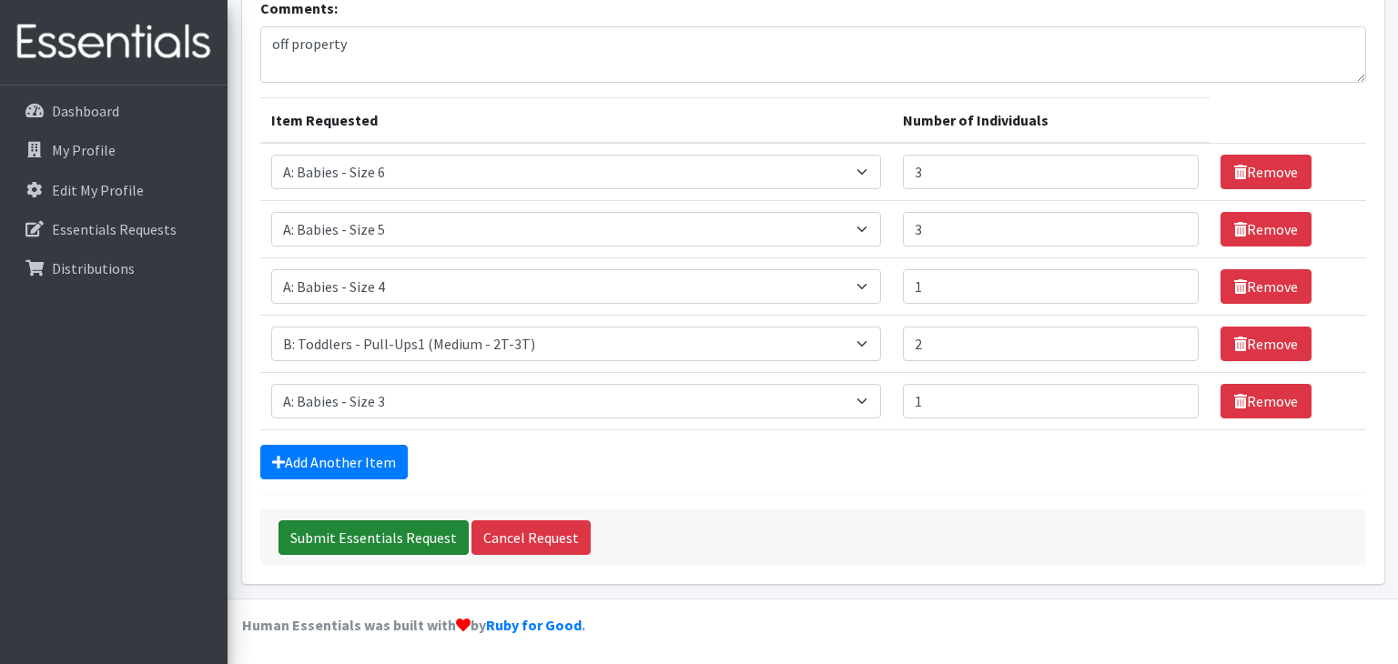
click at [309, 533] on input "Submit Essentials Request" at bounding box center [374, 538] width 190 height 35
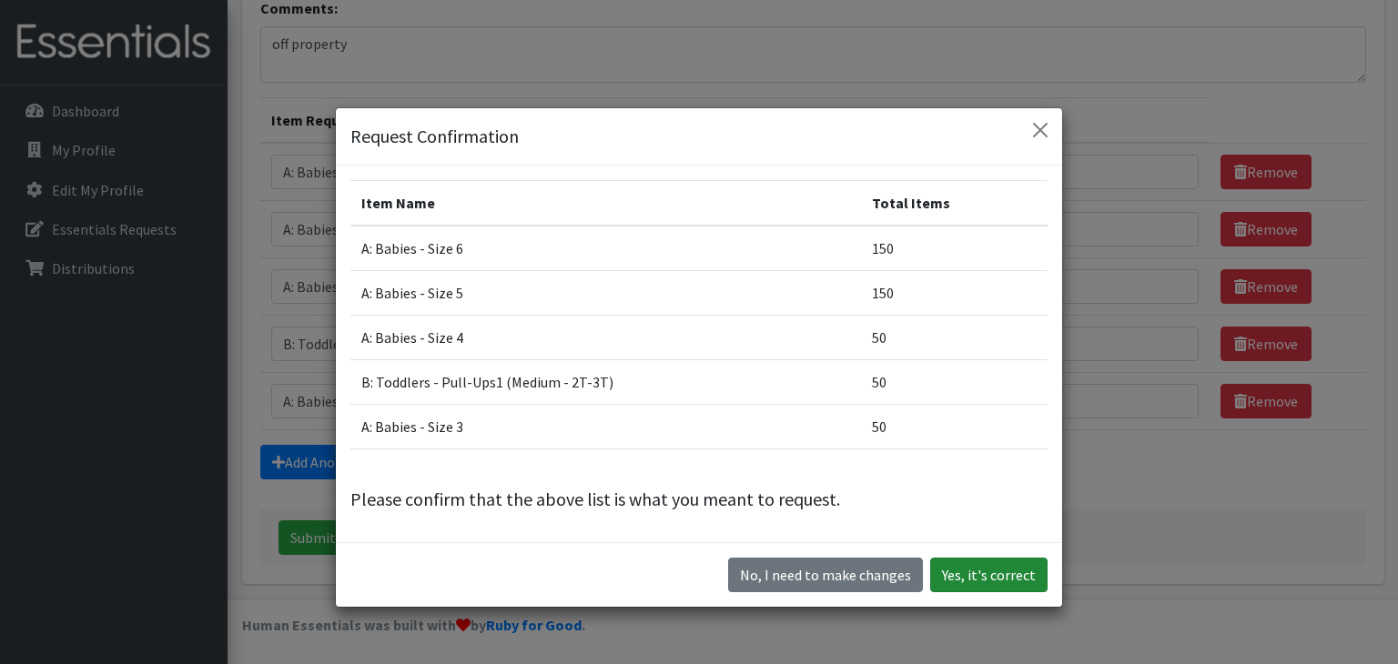
click at [1010, 577] on button "Yes, it's correct" at bounding box center [988, 575] width 117 height 35
